Goal: Task Accomplishment & Management: Manage account settings

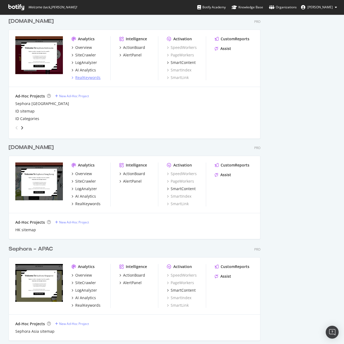
scroll to position [307, 0]
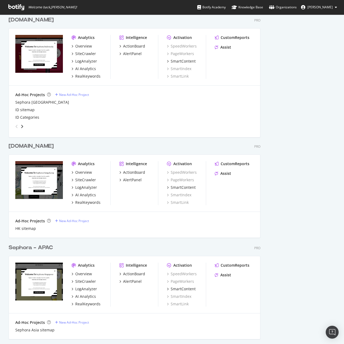
click at [50, 249] on div "Sephora - APAC" at bounding box center [31, 248] width 44 height 8
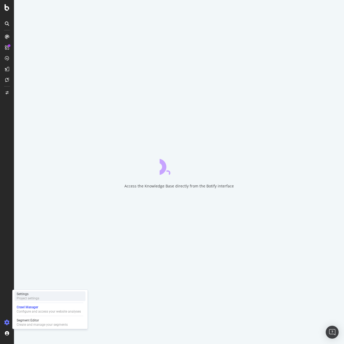
click at [34, 296] on div "Settings" at bounding box center [28, 294] width 23 height 4
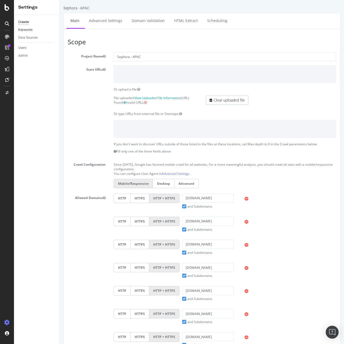
click at [34, 28] on link "Keywords" at bounding box center [36, 30] width 37 height 6
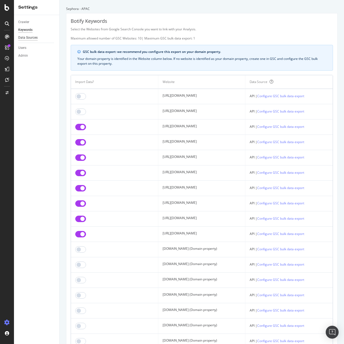
click at [34, 38] on div "Data Sources" at bounding box center [27, 38] width 19 height 6
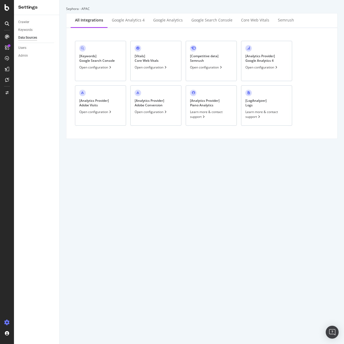
click at [90, 54] on div "[ Keywords ] Google Search Console" at bounding box center [96, 58] width 35 height 9
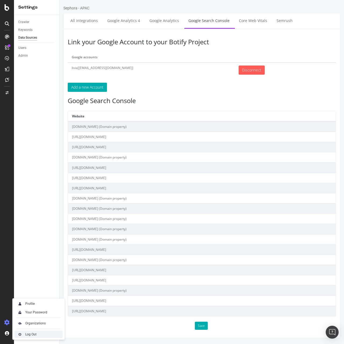
click at [23, 336] on img at bounding box center [20, 335] width 6 height 6
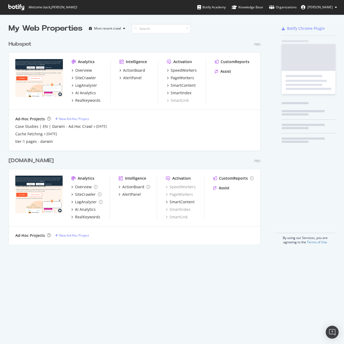
scroll to position [207, 252]
